Goal: Information Seeking & Learning: Learn about a topic

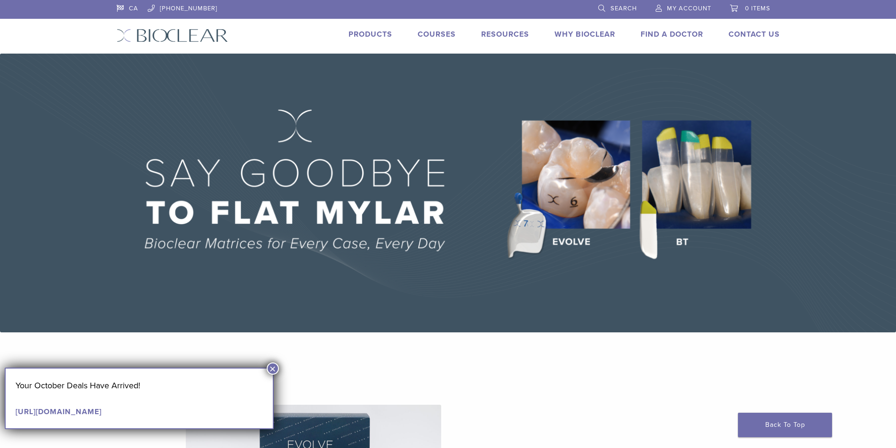
click at [275, 366] on button "×" at bounding box center [273, 369] width 12 height 12
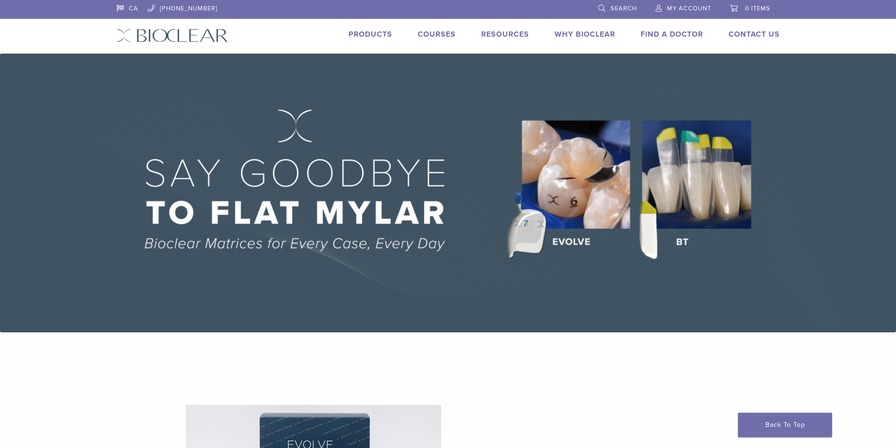
click at [377, 33] on link "Products" at bounding box center [370, 34] width 44 height 9
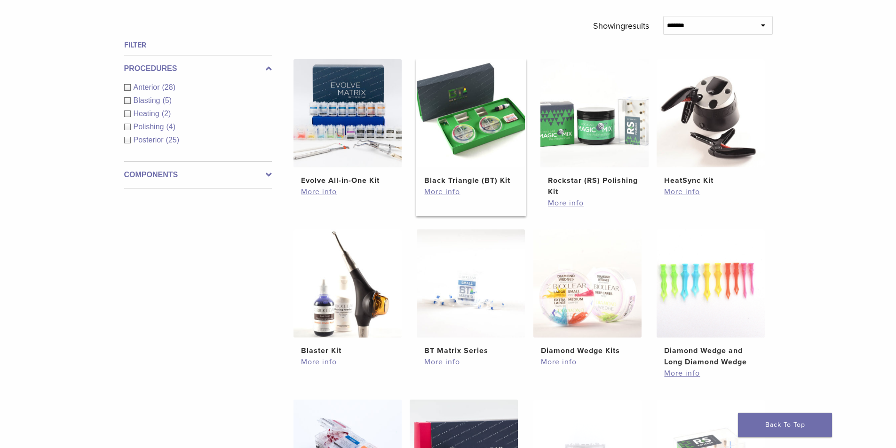
scroll to position [329, 0]
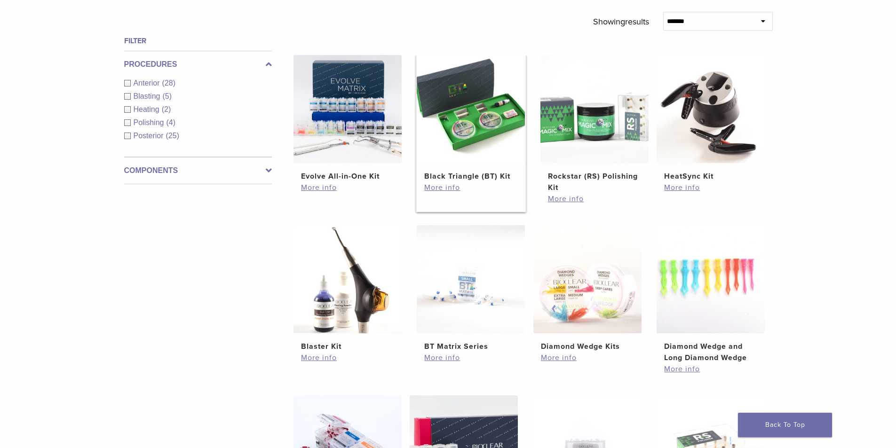
click at [496, 127] on img at bounding box center [471, 109] width 108 height 108
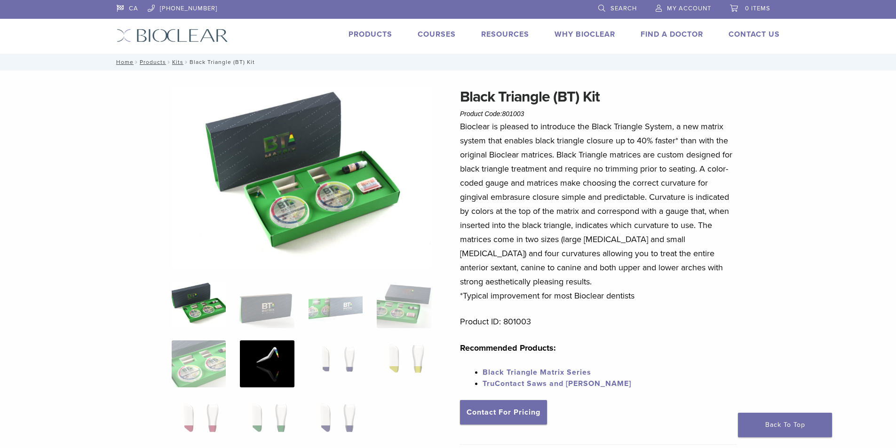
click at [262, 359] on img at bounding box center [267, 363] width 54 height 47
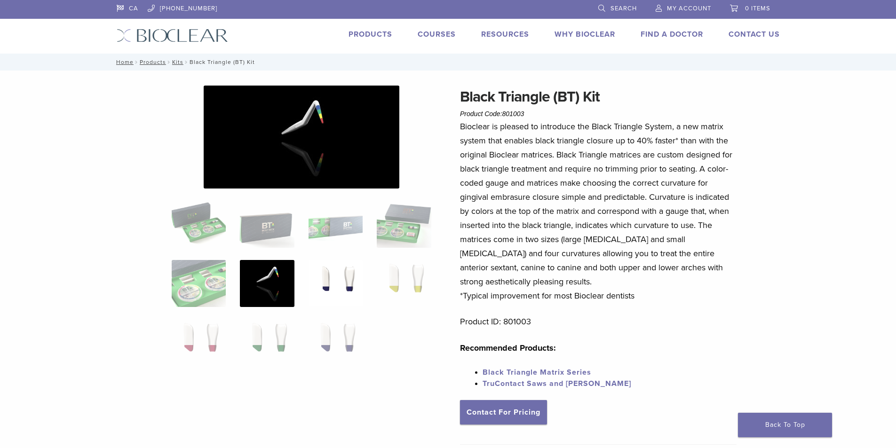
click at [310, 285] on img at bounding box center [336, 283] width 54 height 47
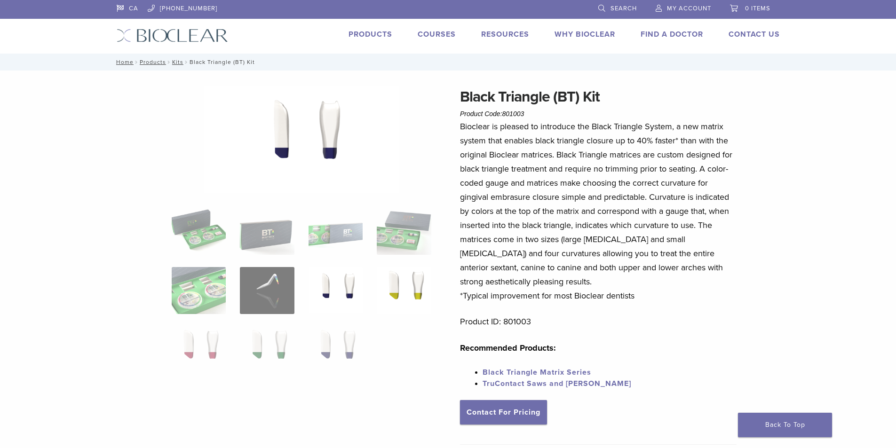
click at [394, 290] on img at bounding box center [404, 290] width 54 height 47
click at [200, 351] on img at bounding box center [199, 349] width 54 height 47
click at [266, 349] on img at bounding box center [267, 349] width 54 height 47
click at [336, 343] on img at bounding box center [336, 349] width 54 height 47
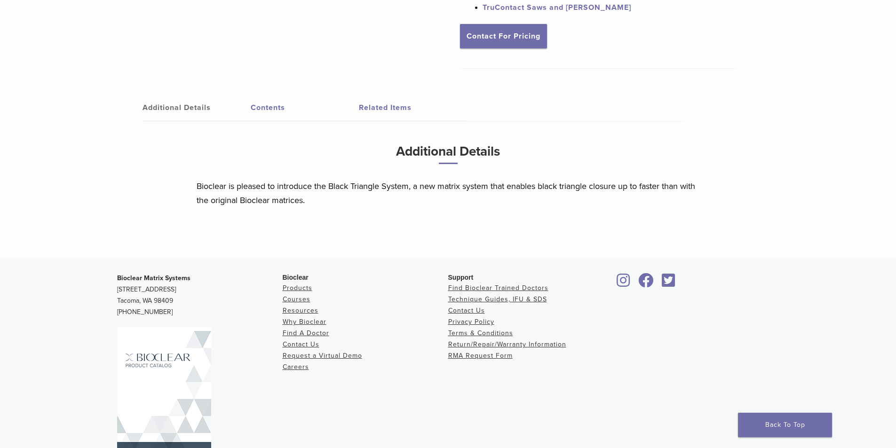
scroll to position [282, 0]
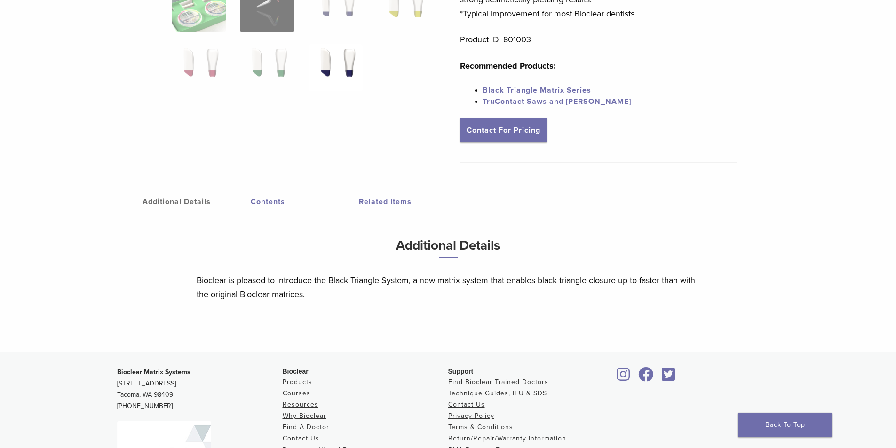
click at [261, 207] on link "Contents" at bounding box center [305, 202] width 108 height 26
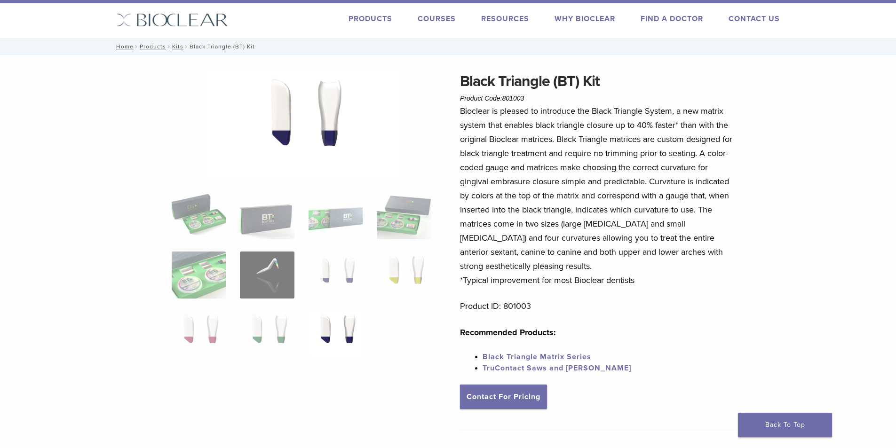
scroll to position [0, 0]
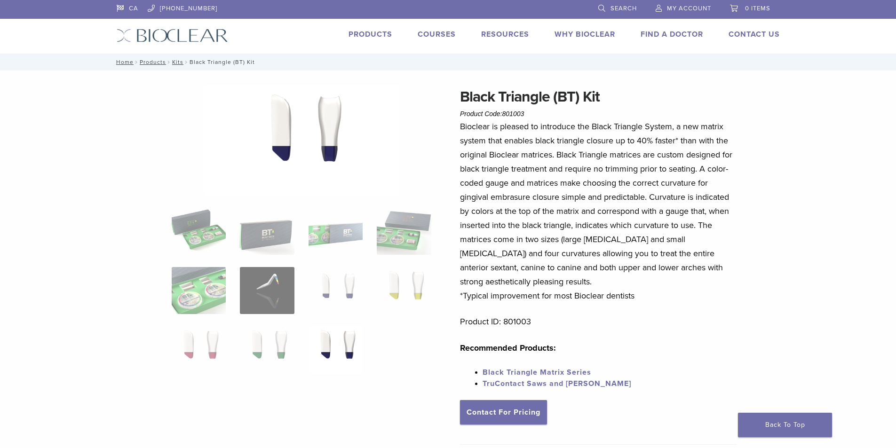
click at [372, 32] on link "Products" at bounding box center [370, 34] width 44 height 9
